Goal: Navigation & Orientation: Understand site structure

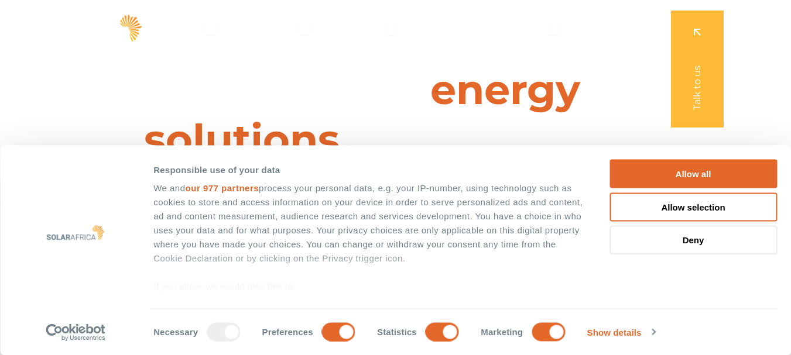
click at [667, 166] on button "Allow all" at bounding box center [693, 174] width 167 height 29
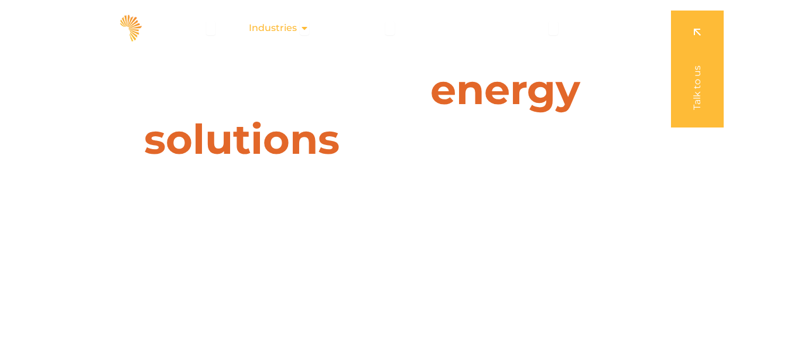
click at [304, 30] on icon "Menu" at bounding box center [304, 27] width 9 height 9
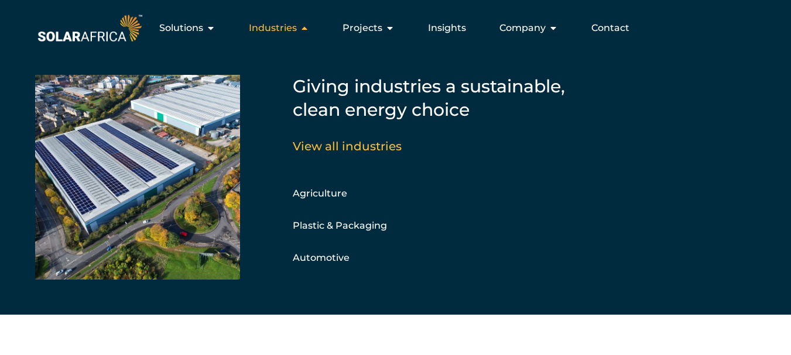
click at [304, 30] on icon "Menu" at bounding box center [304, 27] width 9 height 9
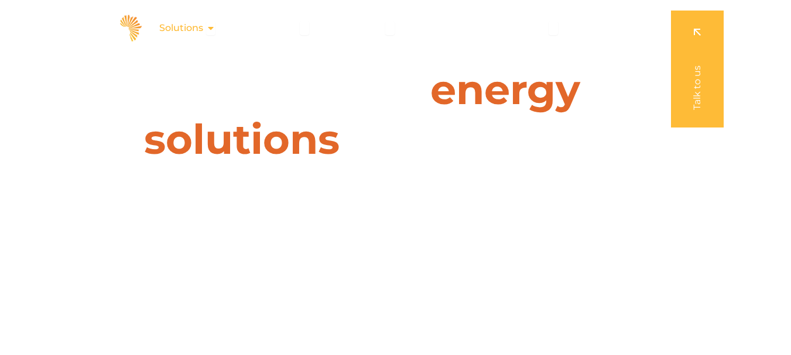
click at [203, 28] on span "Solutions" at bounding box center [181, 28] width 44 height 14
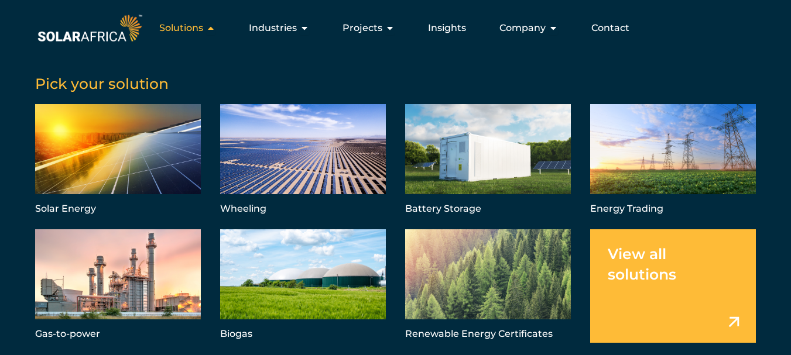
click at [208, 28] on div "Solutions Close Solutions Open Solutions" at bounding box center [187, 27] width 75 height 23
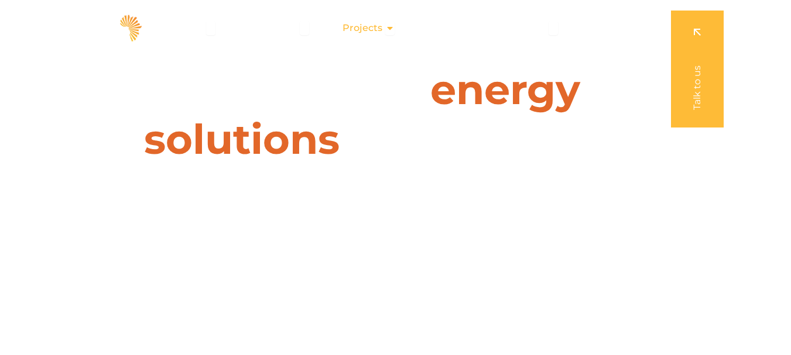
click at [364, 31] on span "Projects" at bounding box center [363, 28] width 40 height 14
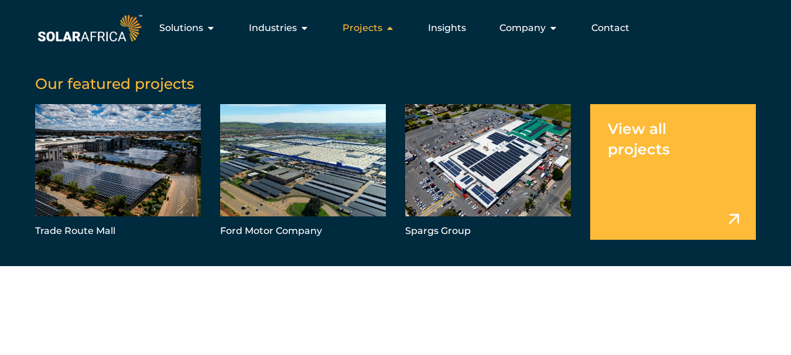
click at [367, 29] on span "Projects" at bounding box center [363, 28] width 40 height 14
